Goal: Information Seeking & Learning: Learn about a topic

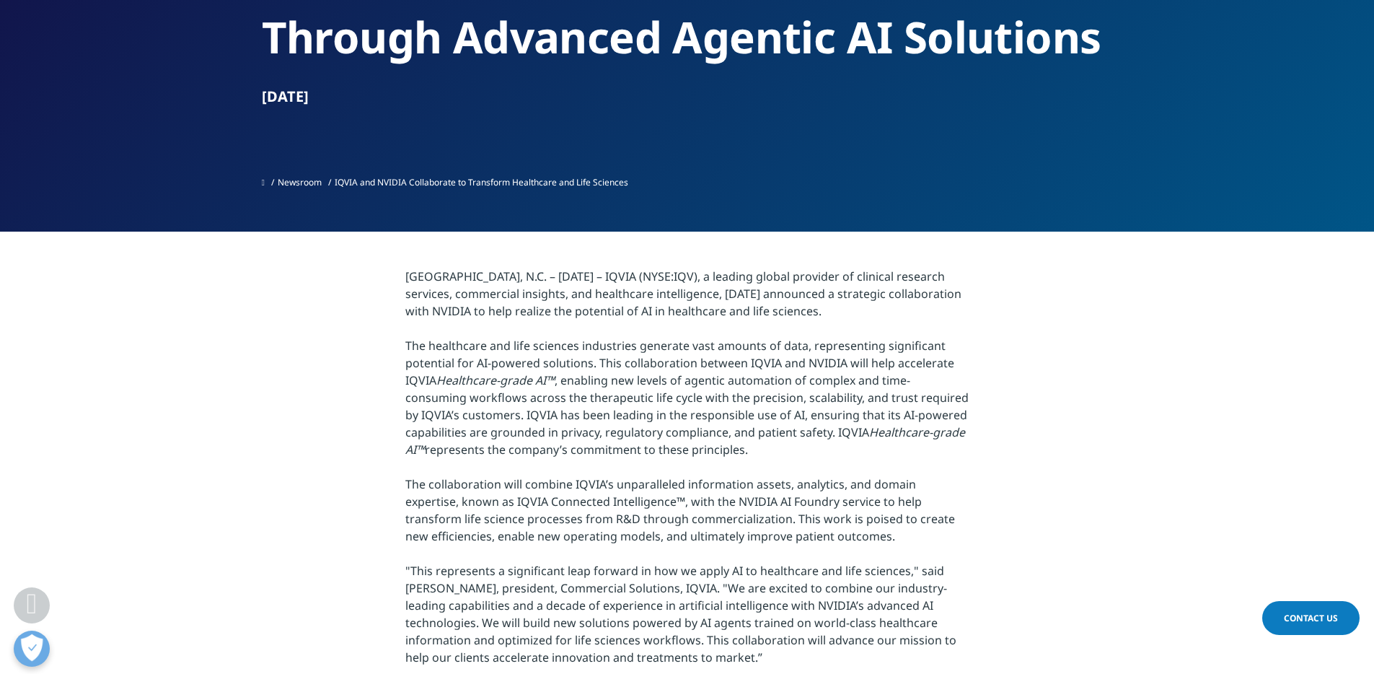
scroll to position [263, 0]
drag, startPoint x: 543, startPoint y: 312, endPoint x: 506, endPoint y: 310, distance: 37.5
click at [506, 310] on p "RESEARCH TRIANGLE PARK, N.C. – January 13, 2025 – IQVIA (NYSE:IQV), a leading g…" at bounding box center [686, 522] width 563 height 511
copy p "NVIDIA"
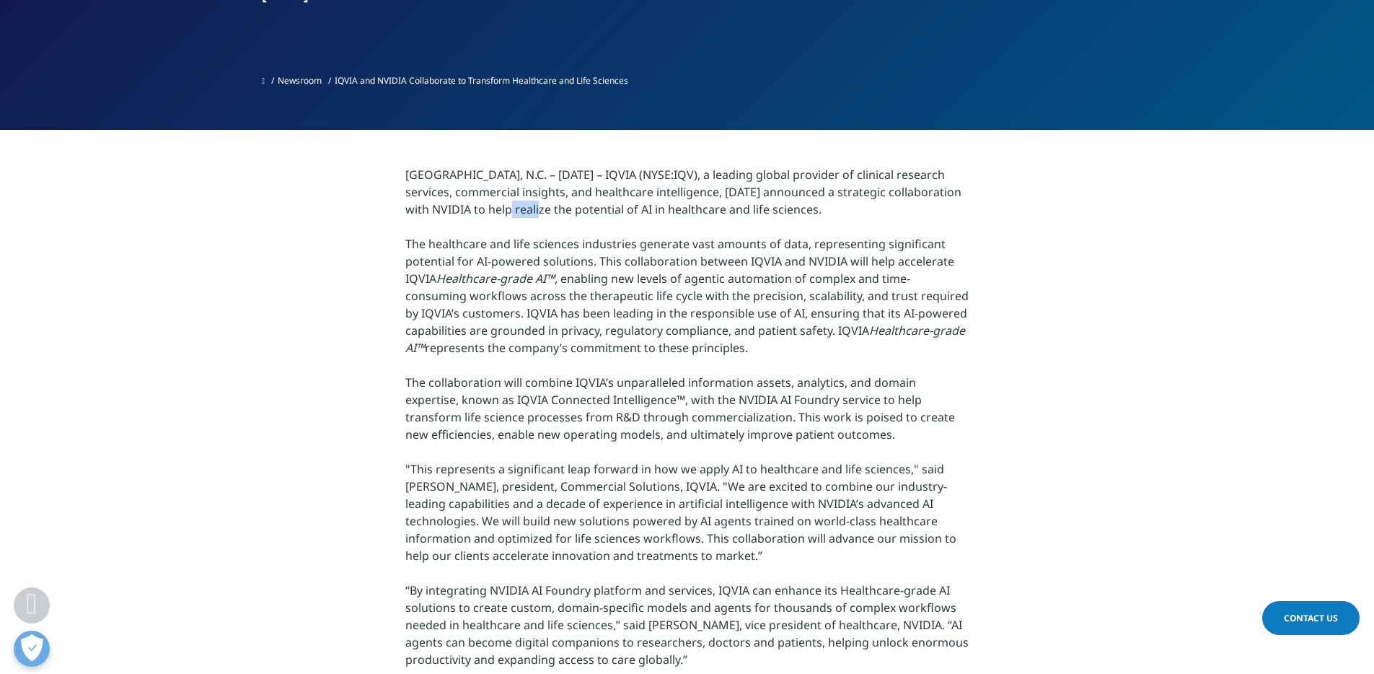
scroll to position [375, 0]
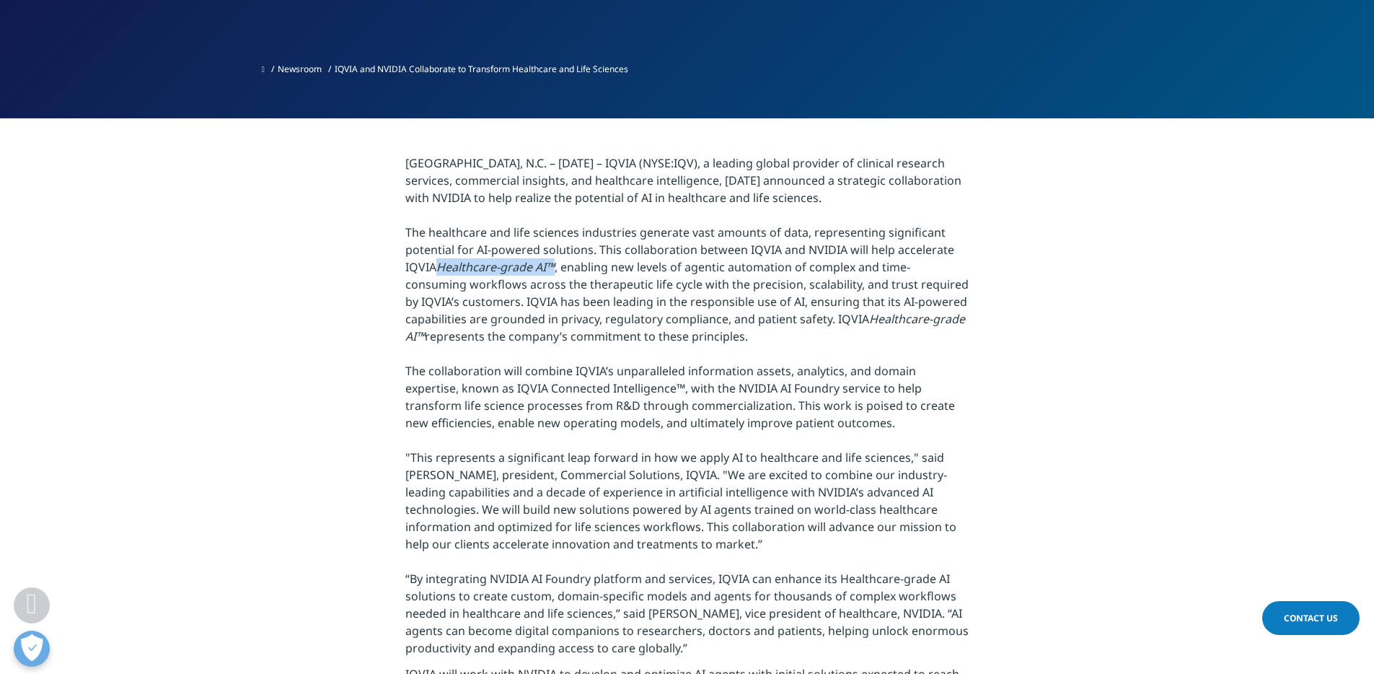
drag, startPoint x: 557, startPoint y: 267, endPoint x: 443, endPoint y: 272, distance: 114.1
click at [442, 272] on p "RESEARCH TRIANGLE PARK, N.C. – January 13, 2025 – IQVIA (NYSE:IQV), a leading g…" at bounding box center [686, 409] width 563 height 511
copy em "Healthcare-grade AI™"
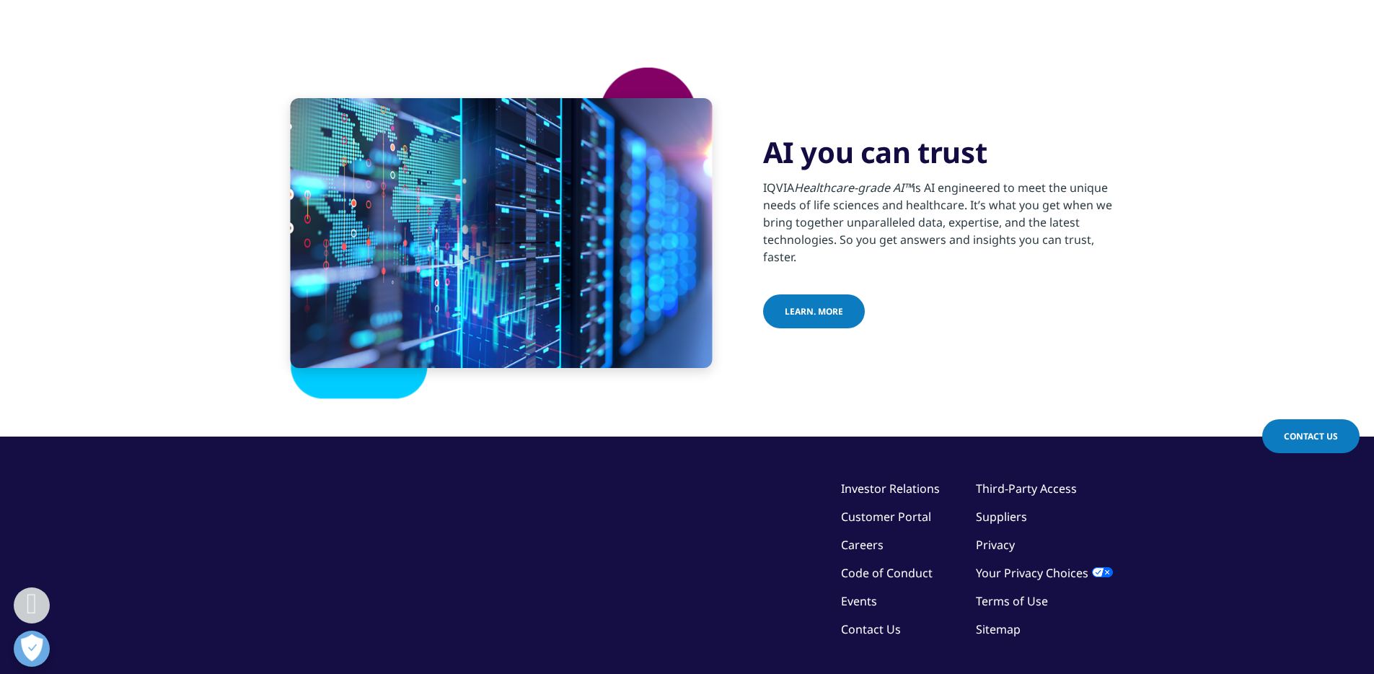
scroll to position [1642, 0]
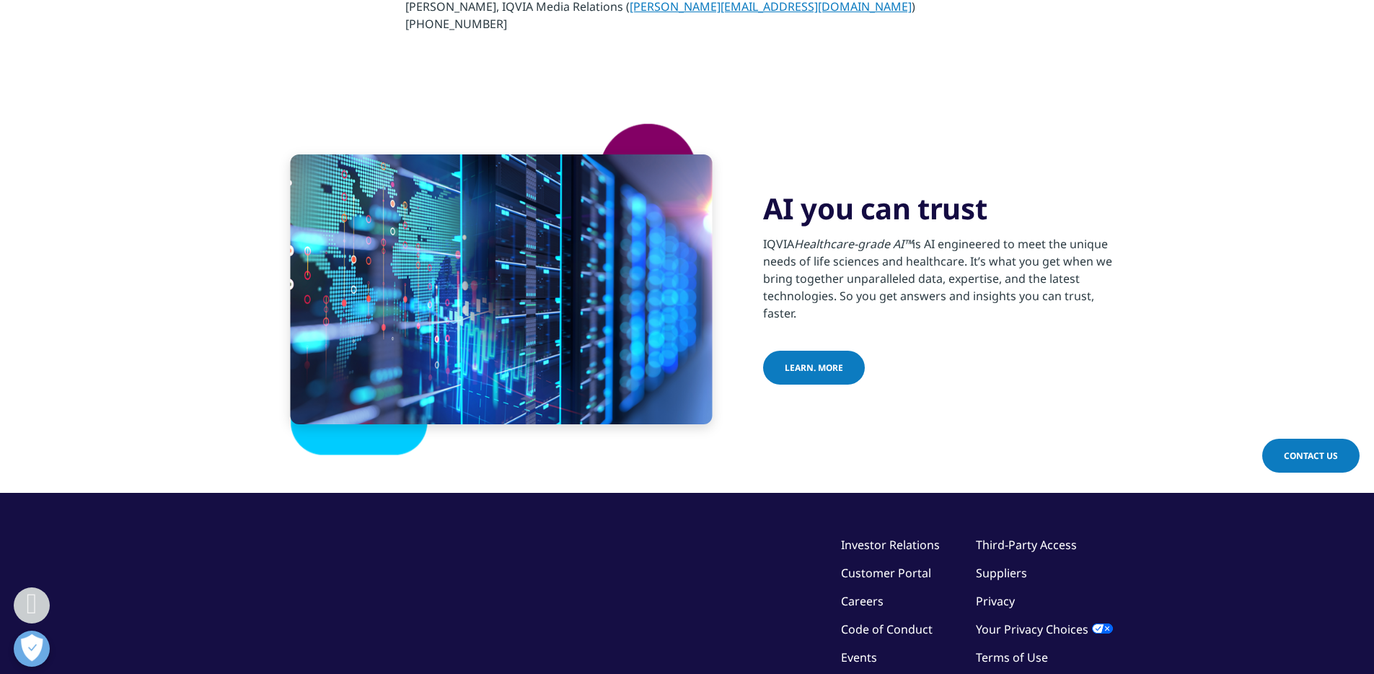
click at [827, 361] on span "Learn. more" at bounding box center [814, 367] width 58 height 12
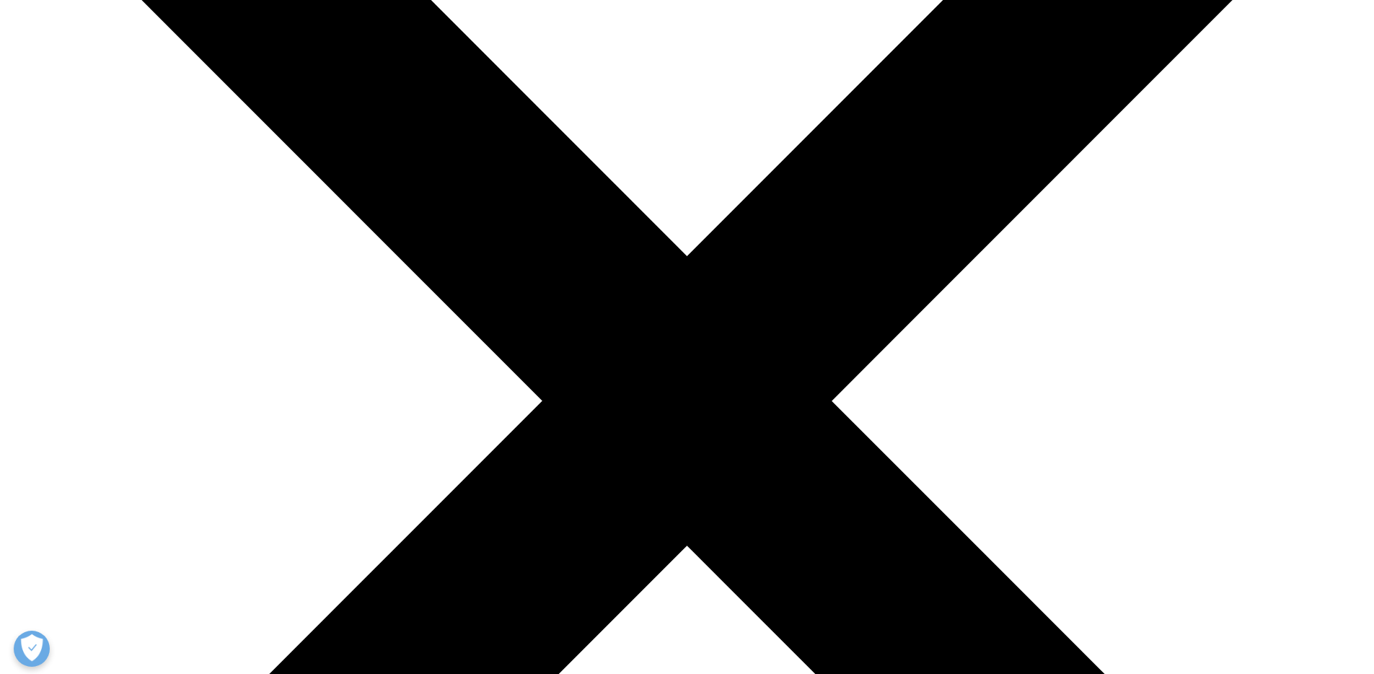
scroll to position [304, 0]
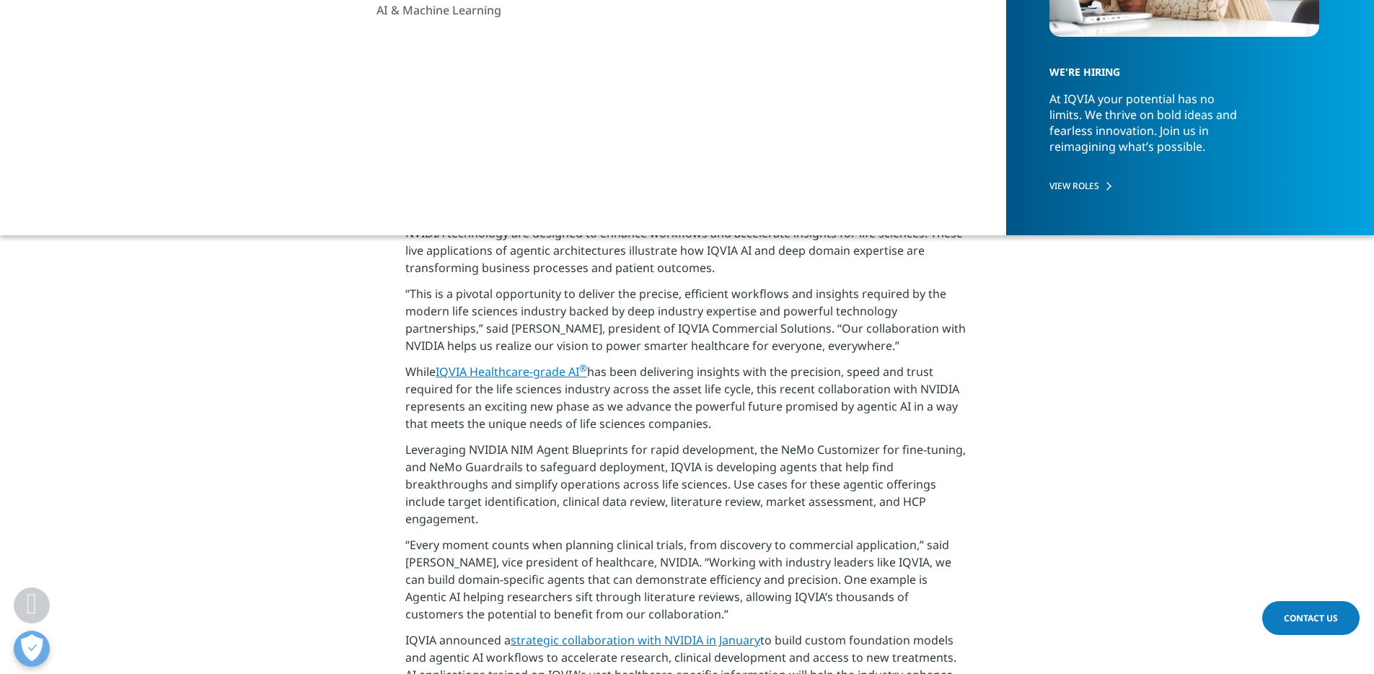
click at [500, 377] on link "IQVIA Healthcare-grade AI ®" at bounding box center [511, 372] width 151 height 16
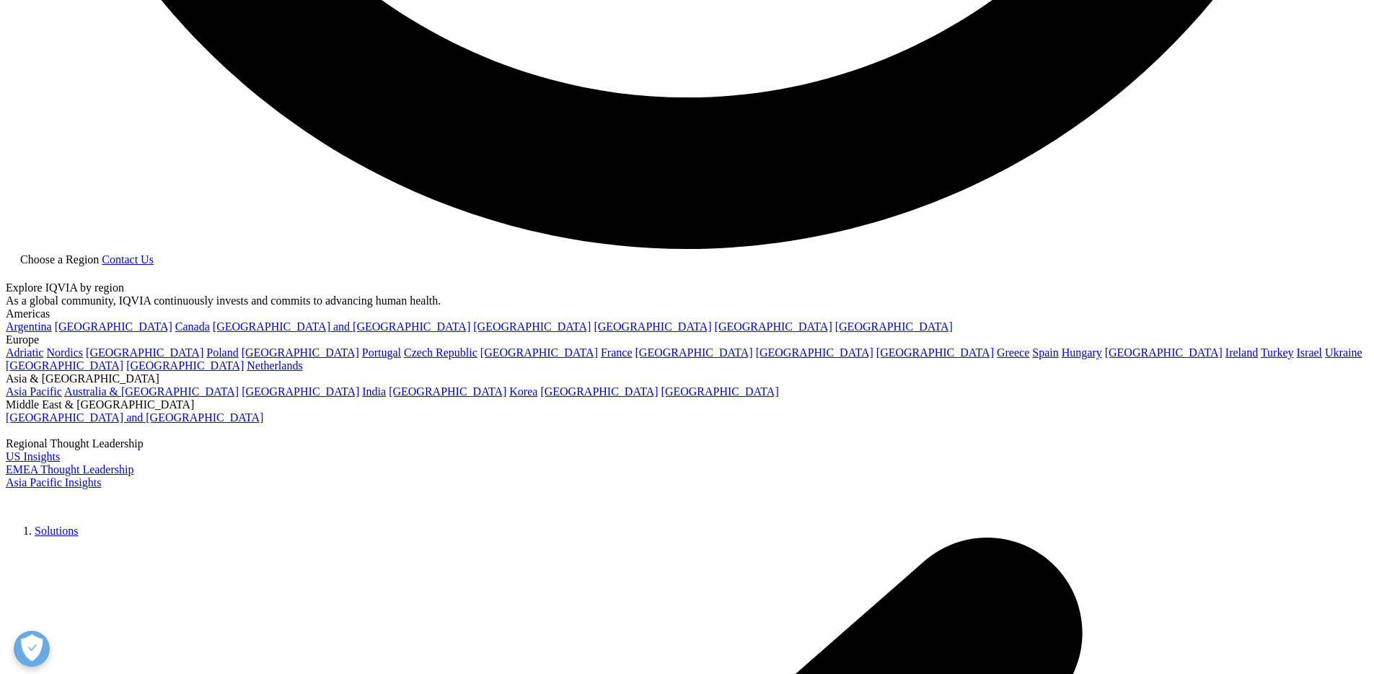
scroll to position [3866, 0]
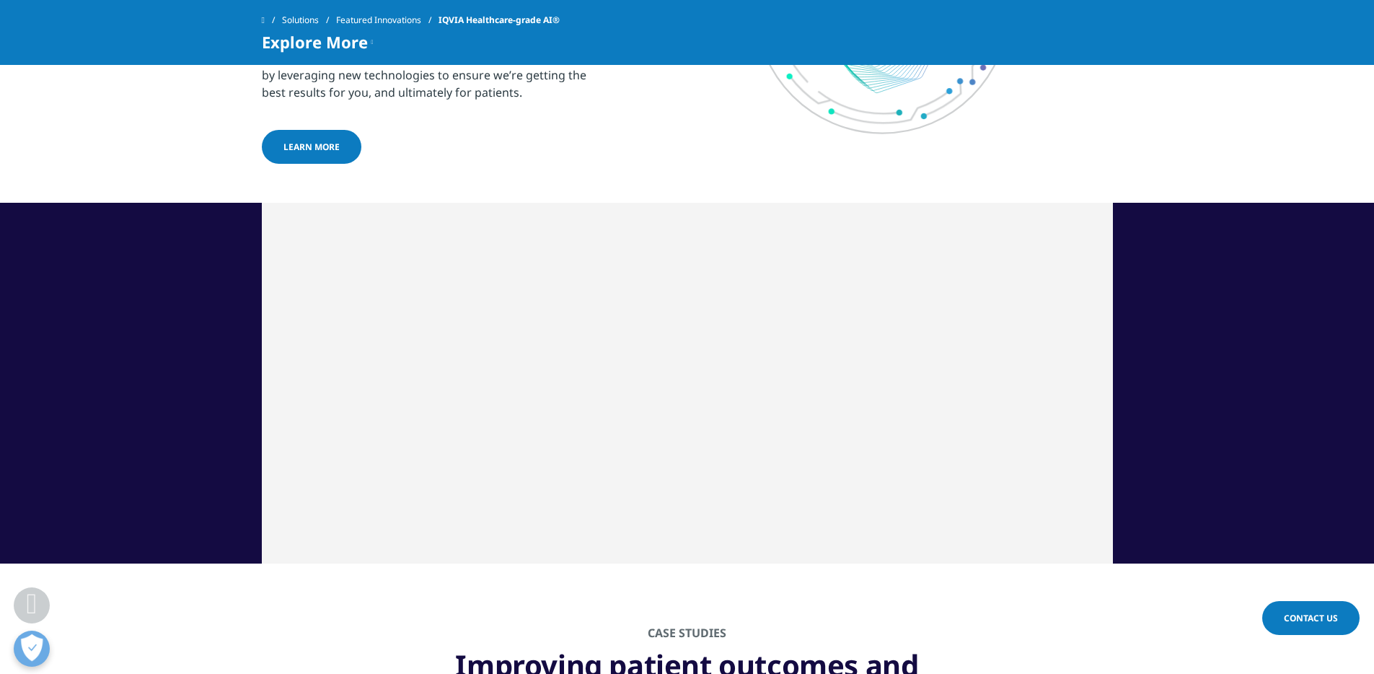
scroll to position [4130, 0]
